Goal: Browse casually: Explore the website without a specific task or goal

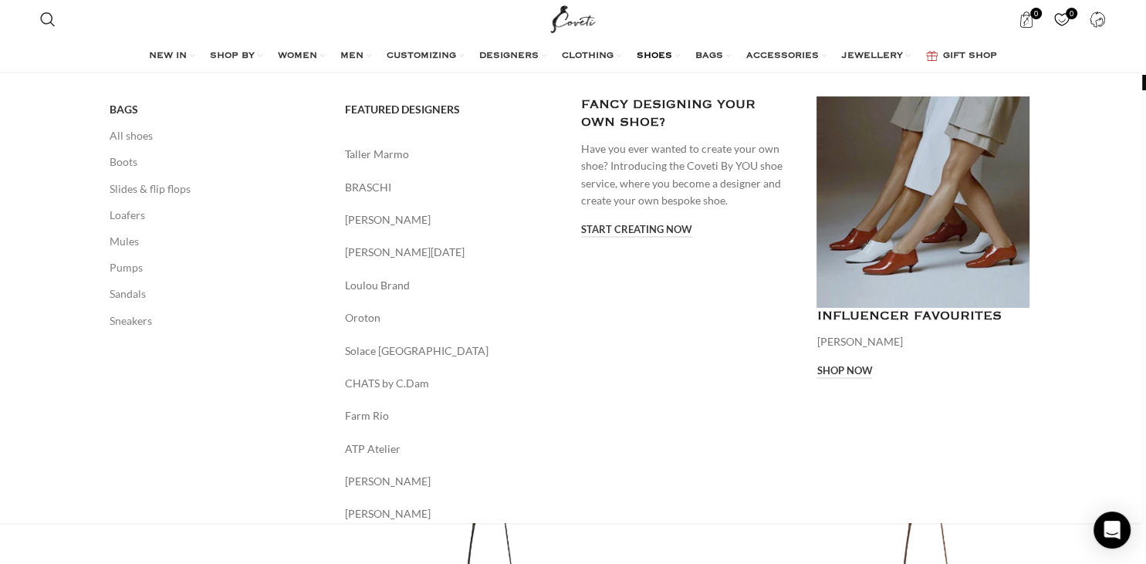
click at [659, 63] on link "SHOES" at bounding box center [657, 56] width 43 height 31
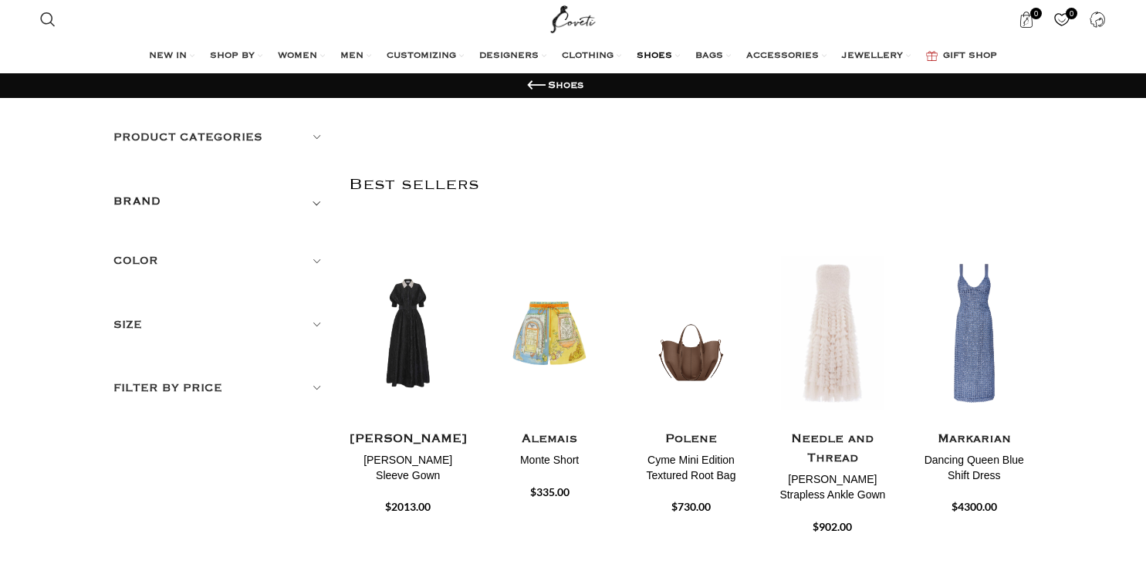
click at [332, 54] on ul "NEW IN WHAT'S NEW New this week New in clothing New in Bags New in shoes TRENDI…" at bounding box center [573, 56] width 848 height 31
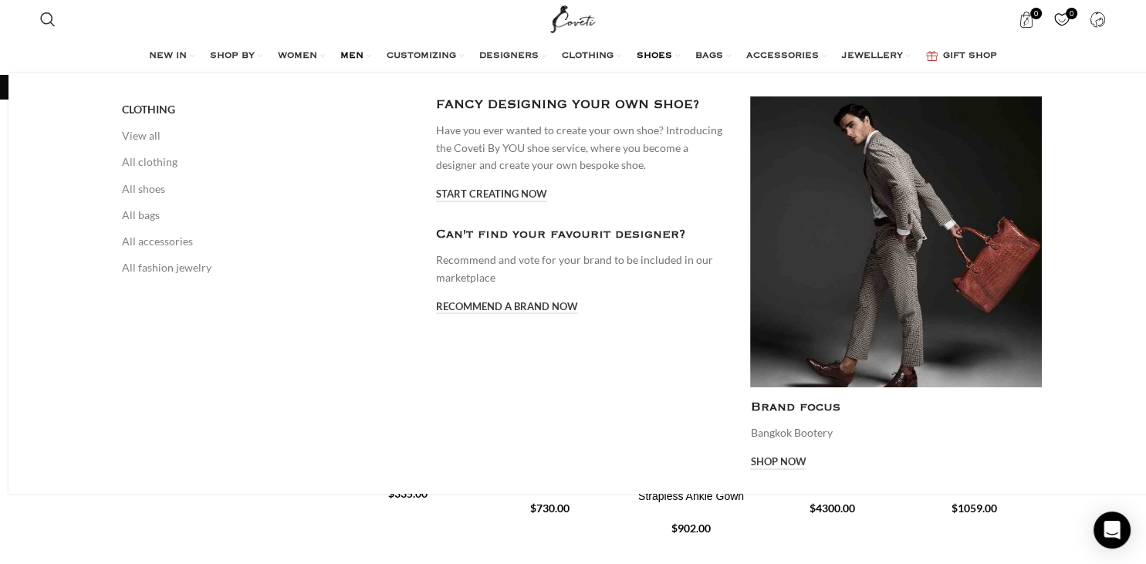
click at [356, 57] on link "MEN" at bounding box center [355, 56] width 31 height 31
